Goal: Task Accomplishment & Management: Manage account settings

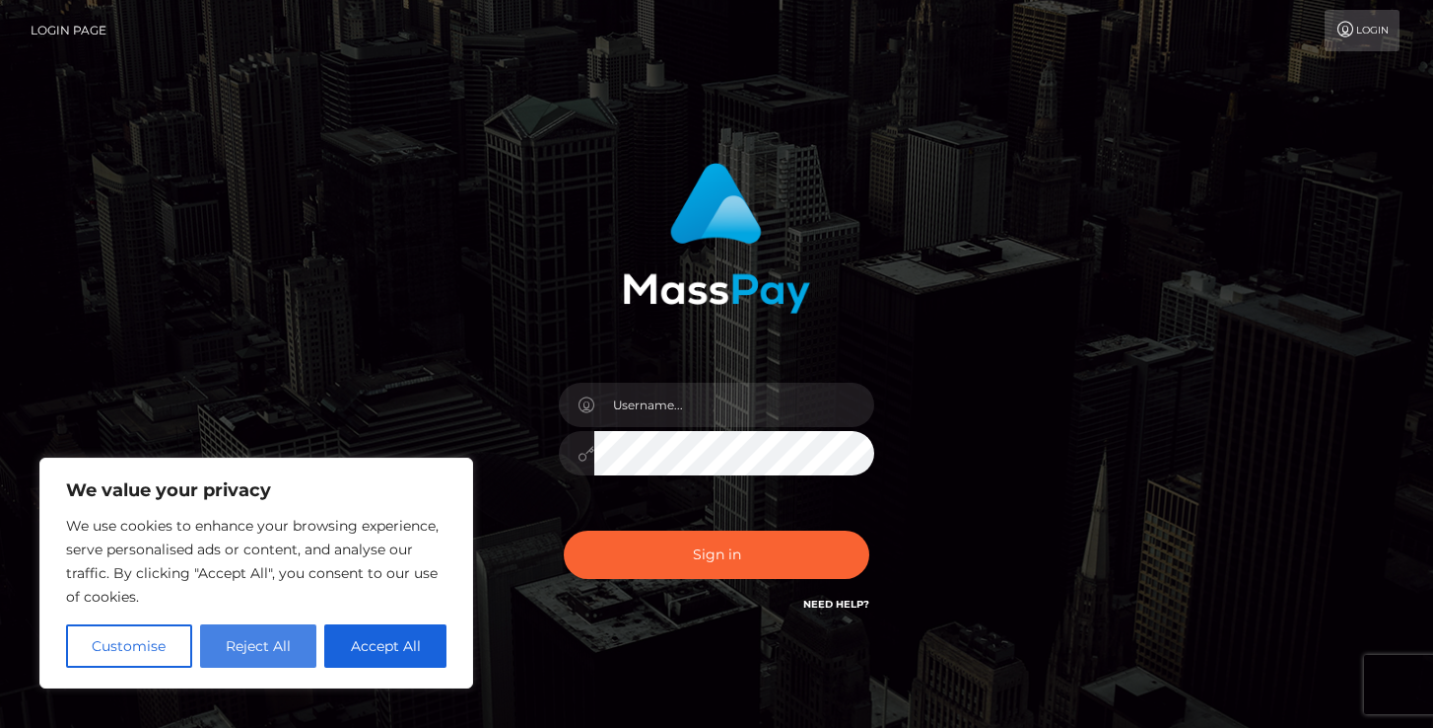
click at [286, 641] on button "Reject All" at bounding box center [258, 645] width 117 height 43
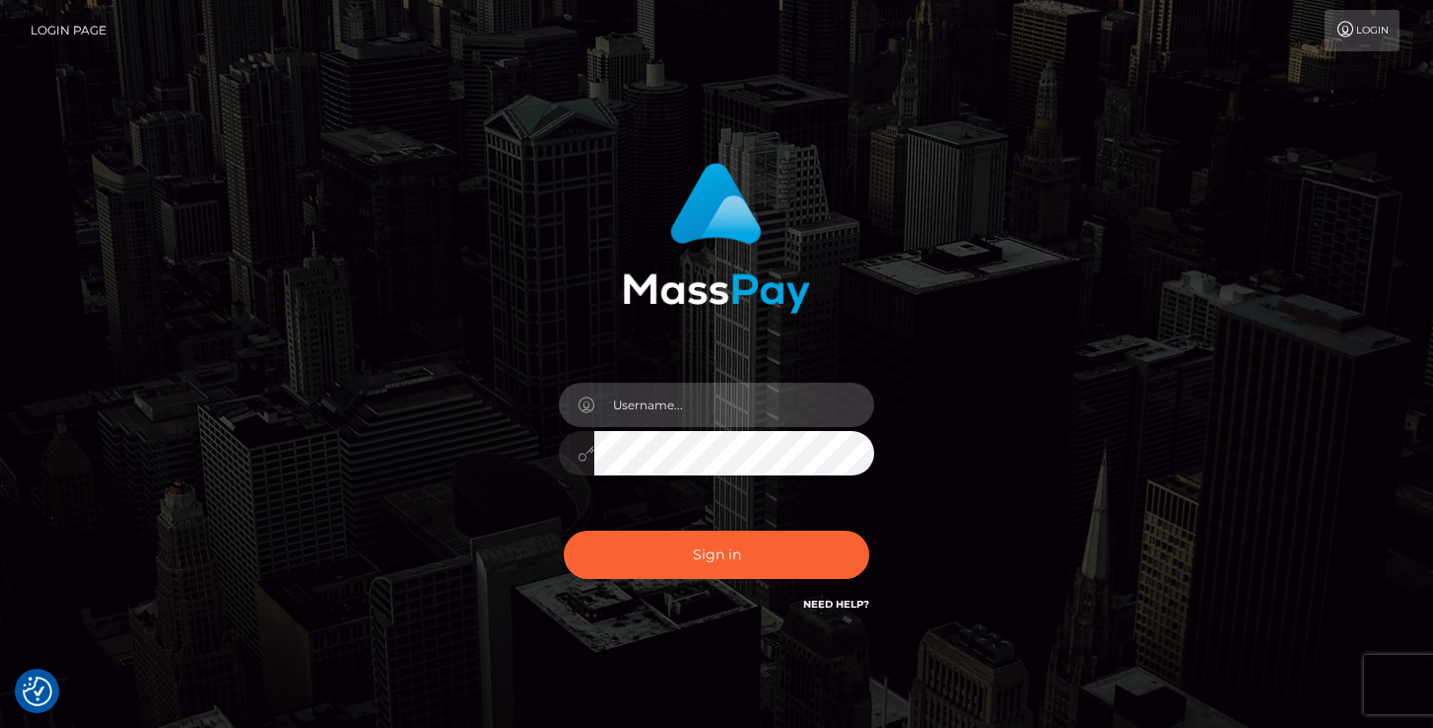
type input "[EMAIL_ADDRESS][DOMAIN_NAME]"
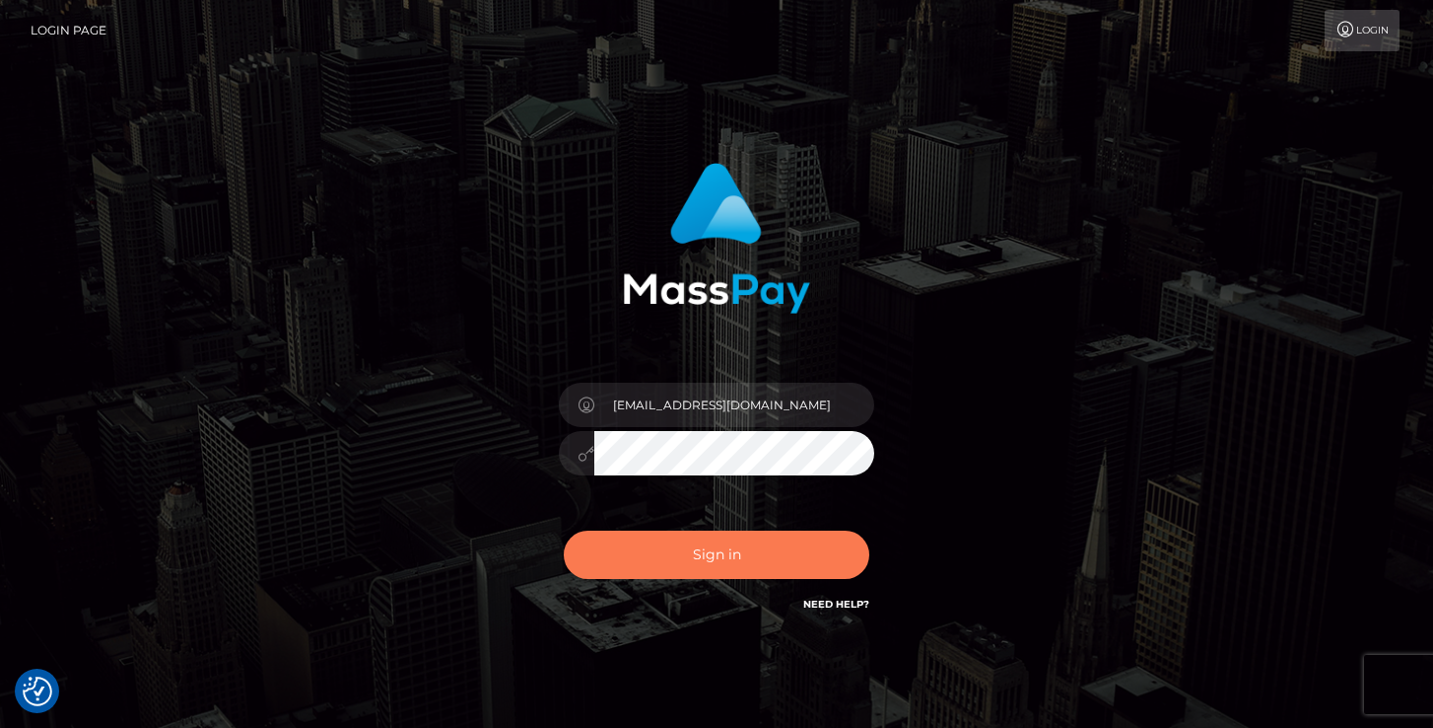
click at [728, 566] on button "Sign in" at bounding box center [717, 554] width 306 height 48
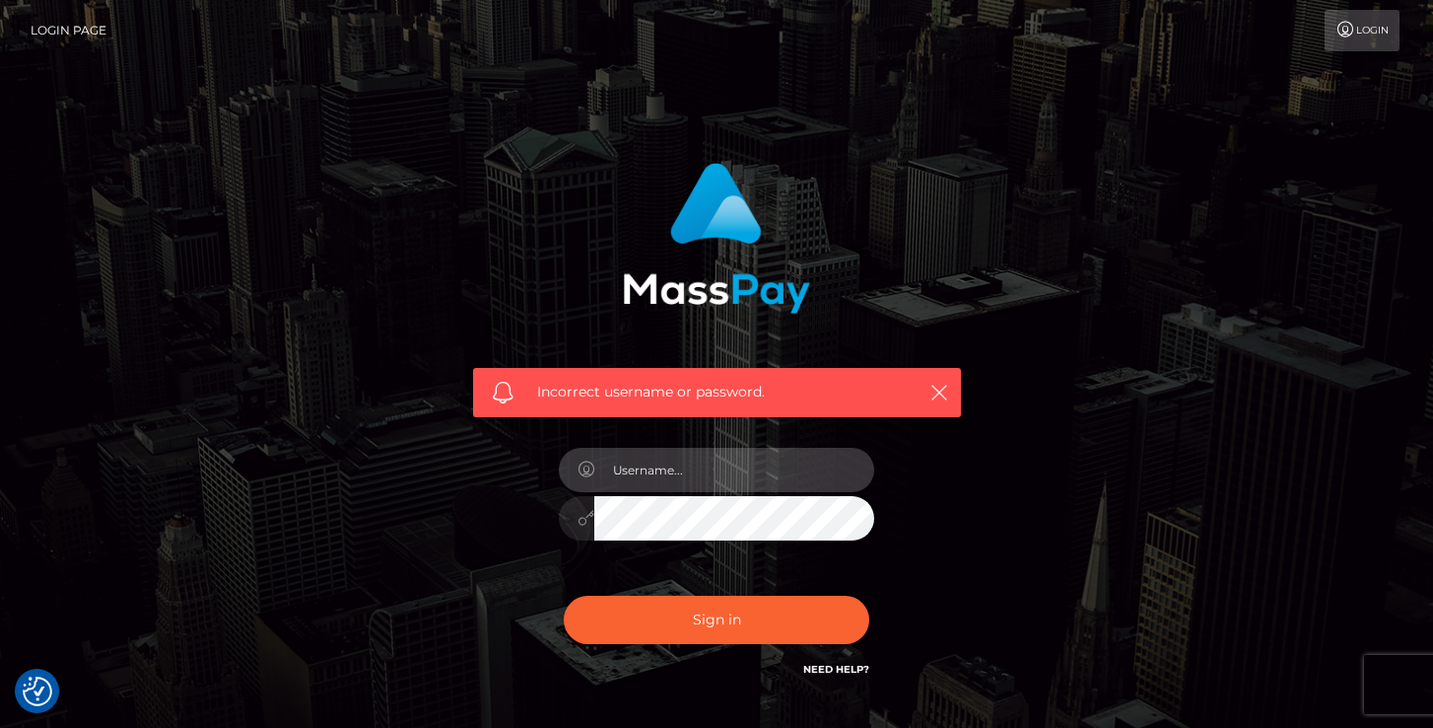
type input "[EMAIL_ADDRESS][DOMAIN_NAME]"
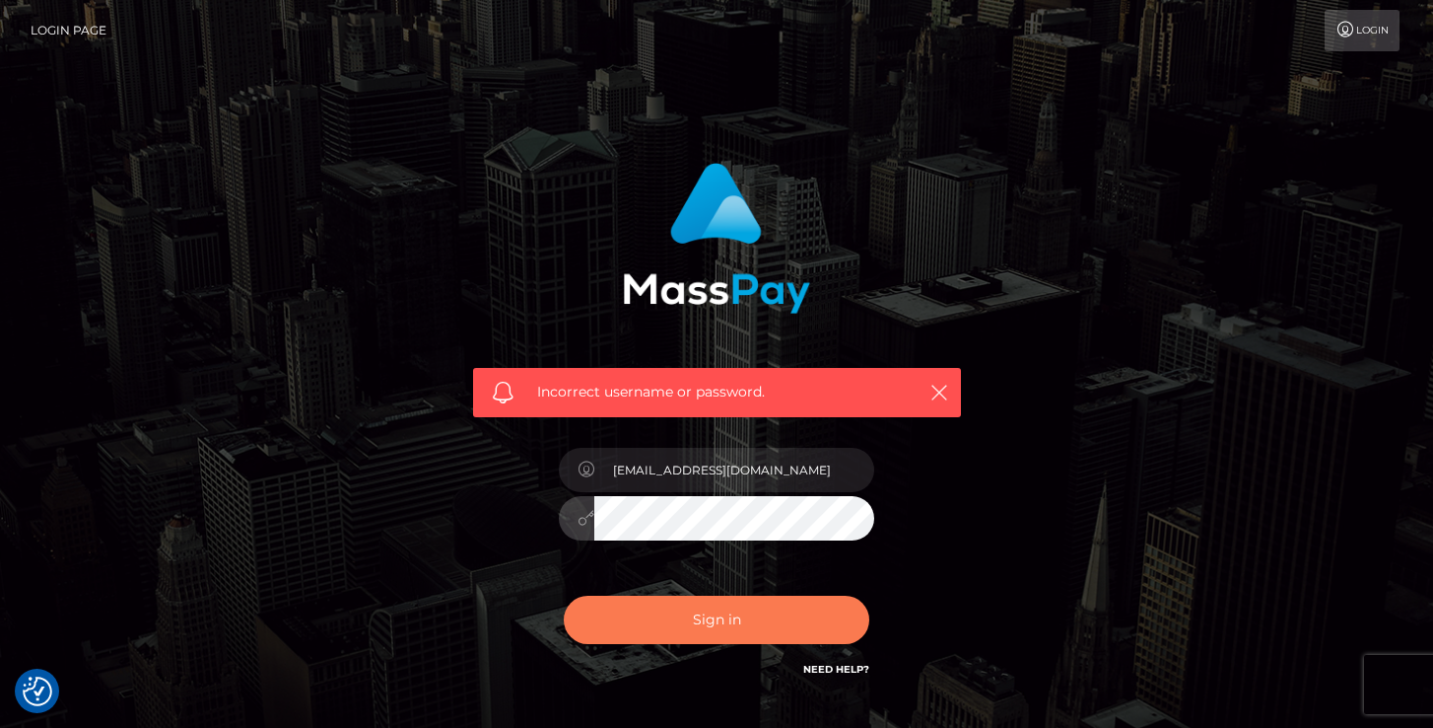
click at [727, 622] on button "Sign in" at bounding box center [717, 619] width 306 height 48
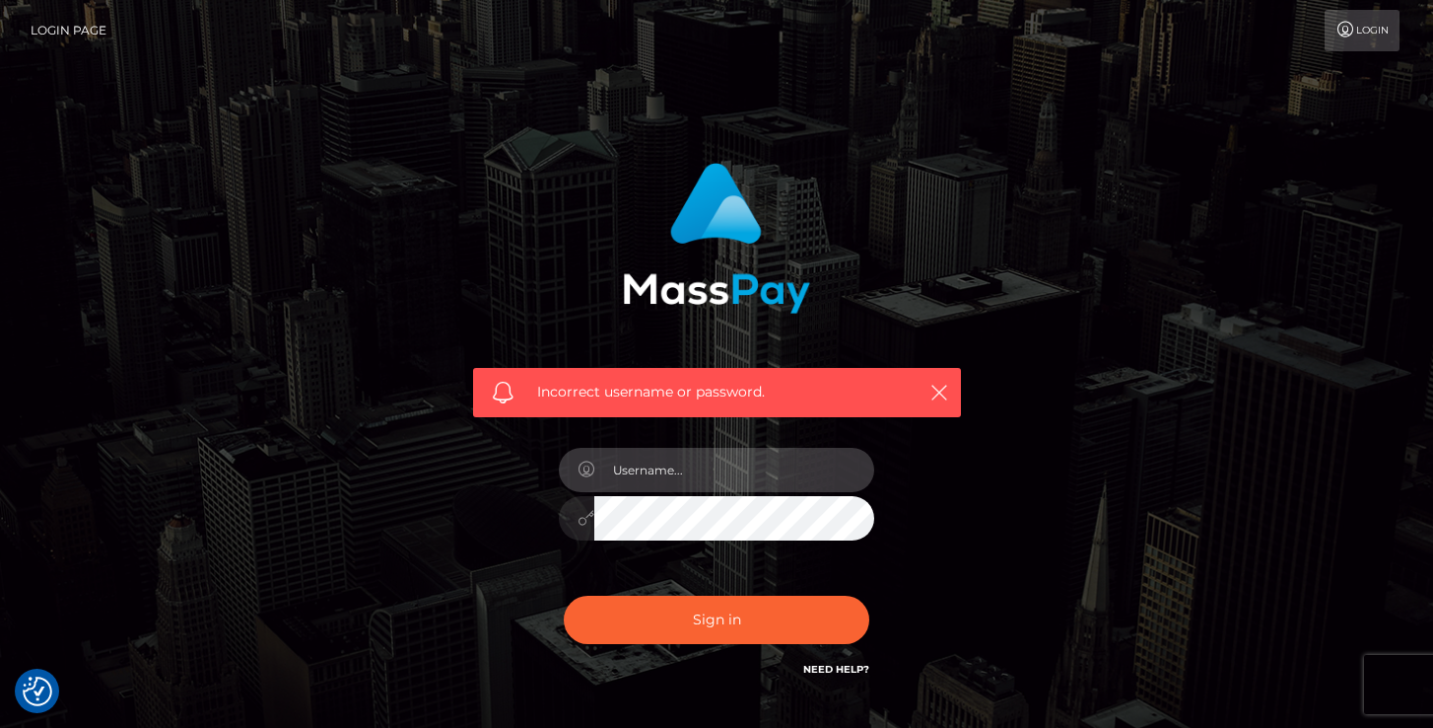
type input "[EMAIL_ADDRESS][DOMAIN_NAME]"
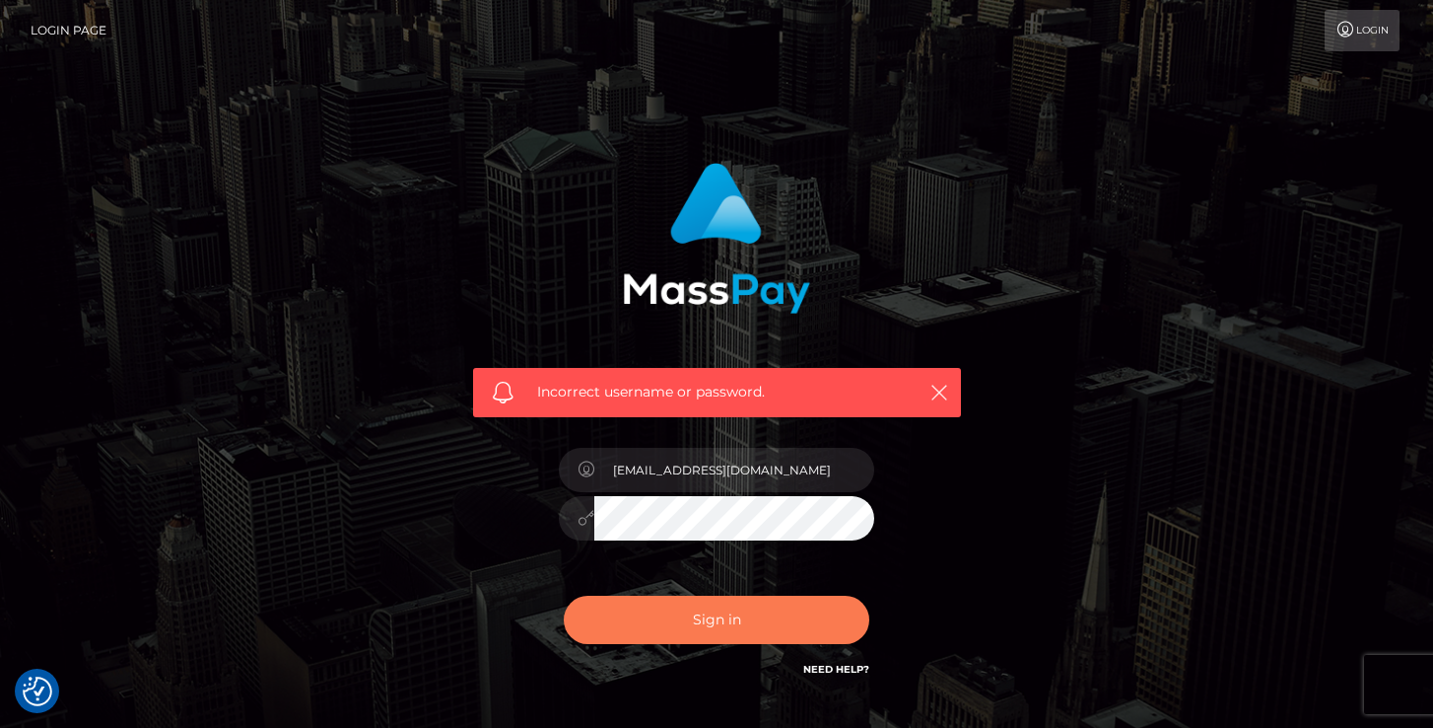
click at [703, 614] on button "Sign in" at bounding box center [717, 619] width 306 height 48
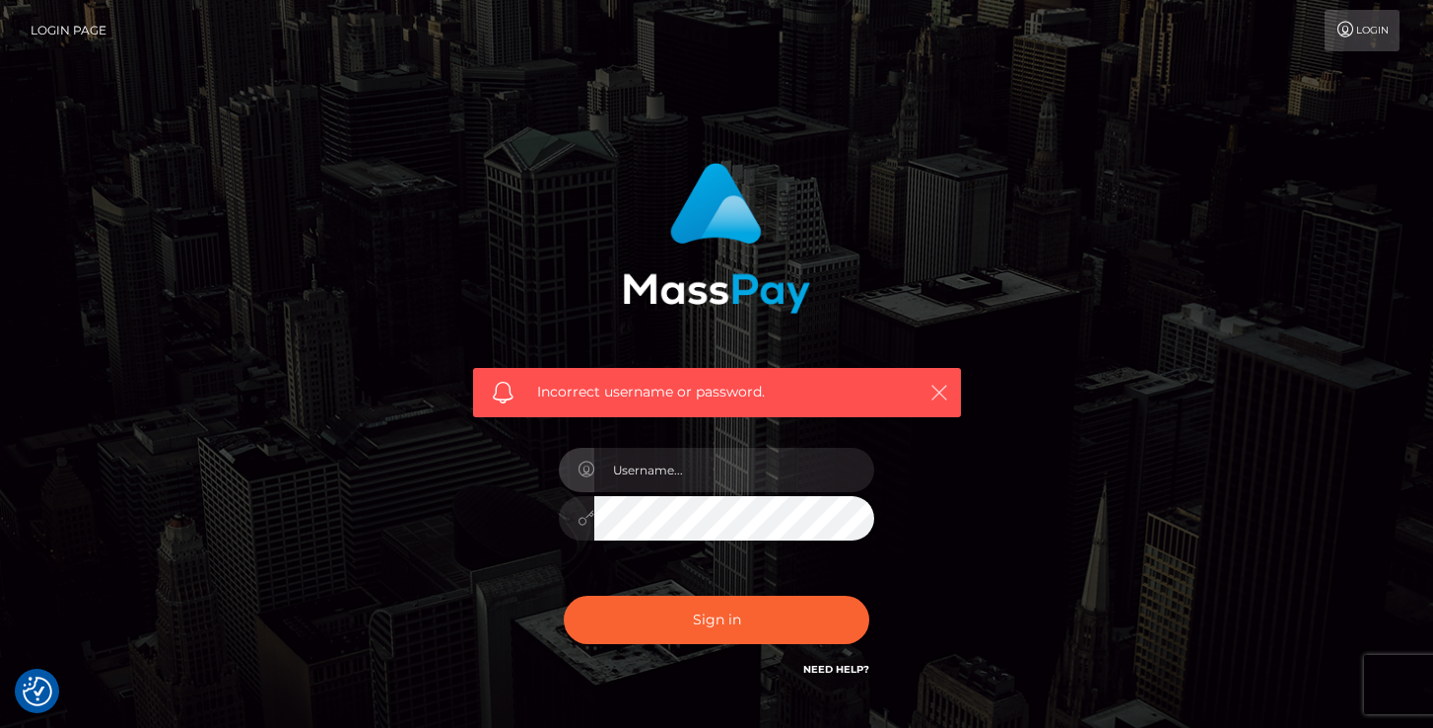
click at [945, 397] on icon "button" at bounding box center [940, 393] width 20 height 20
click at [849, 671] on link "Need Help?" at bounding box center [836, 668] width 66 height 13
click at [75, 33] on link "Login Page" at bounding box center [69, 30] width 76 height 41
